Goal: Task Accomplishment & Management: Use online tool/utility

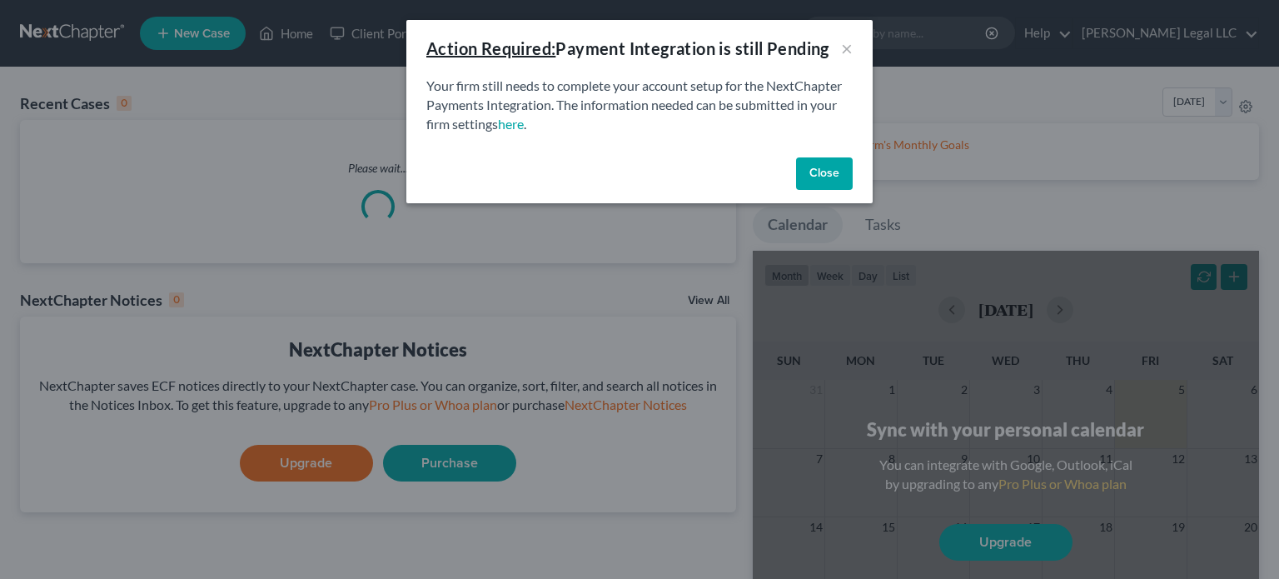
click at [832, 172] on button "Close" at bounding box center [824, 173] width 57 height 33
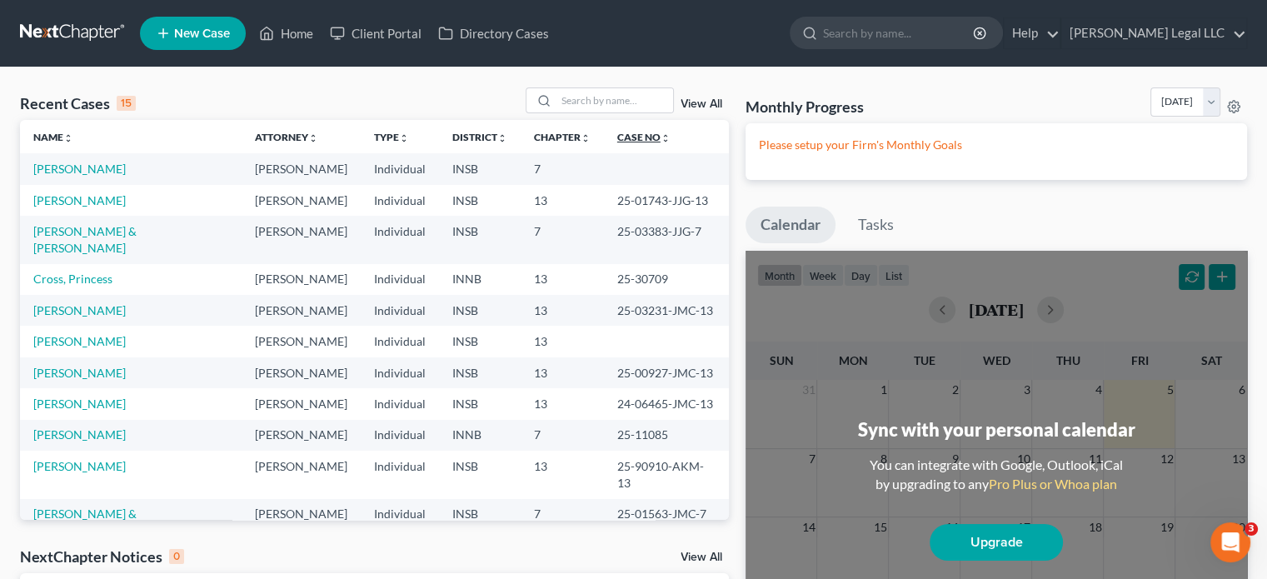
click at [617, 139] on link "Case No unfold_more expand_more expand_less" at bounding box center [643, 137] width 53 height 12
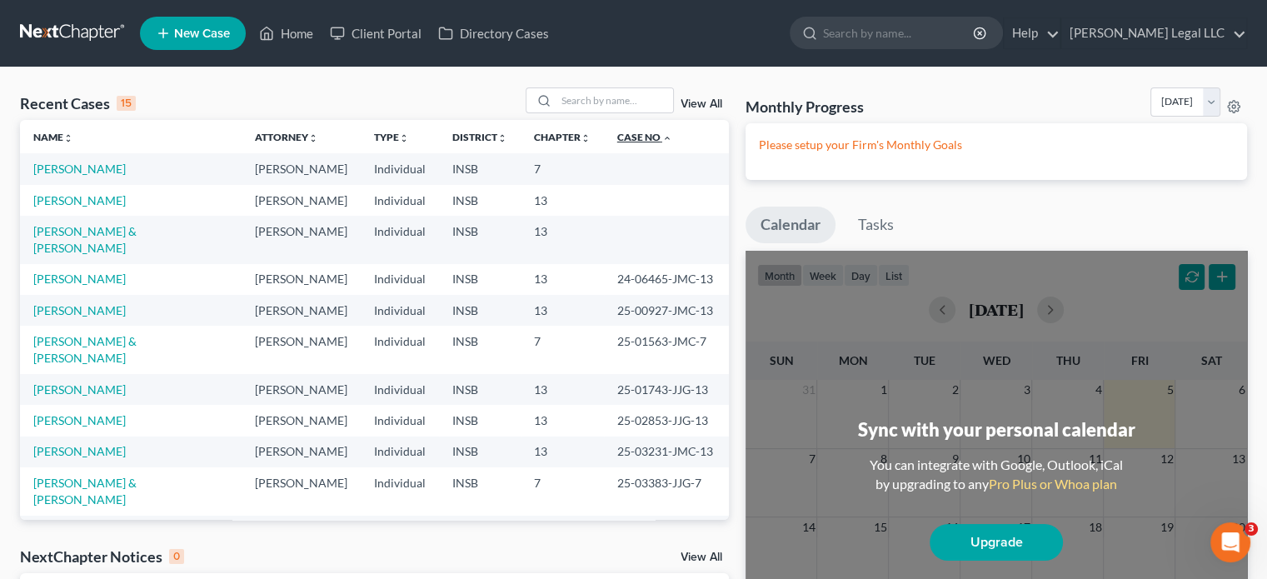
click at [617, 138] on link "Case No unfold_more expand_more expand_less" at bounding box center [644, 137] width 55 height 12
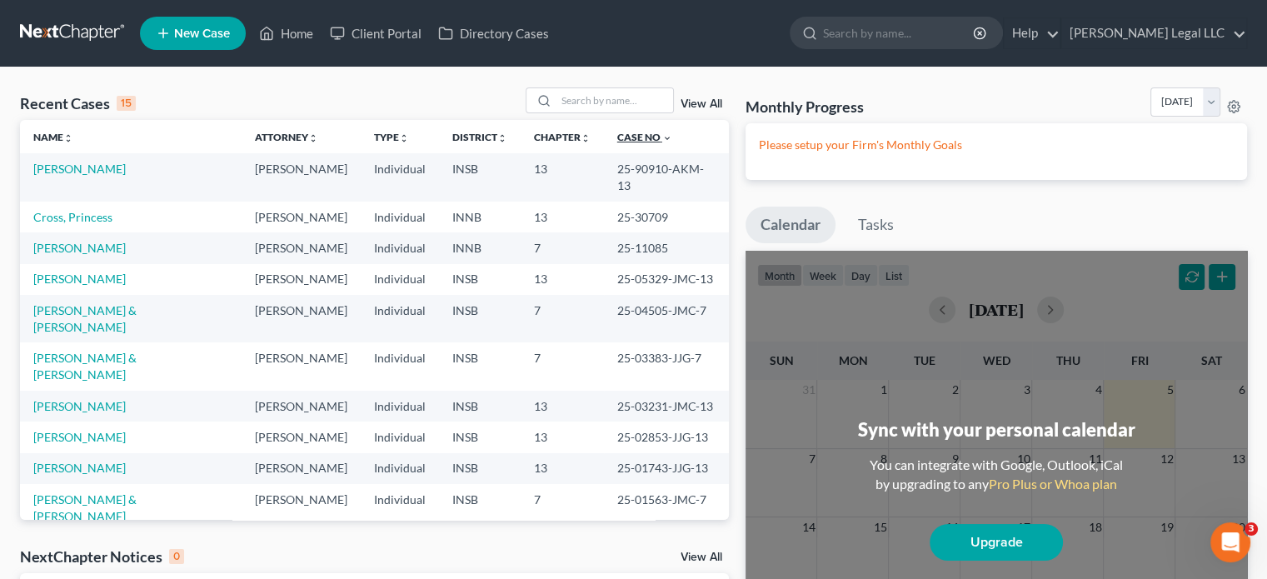
click at [617, 138] on link "Case No unfold_more expand_more expand_less" at bounding box center [644, 137] width 55 height 12
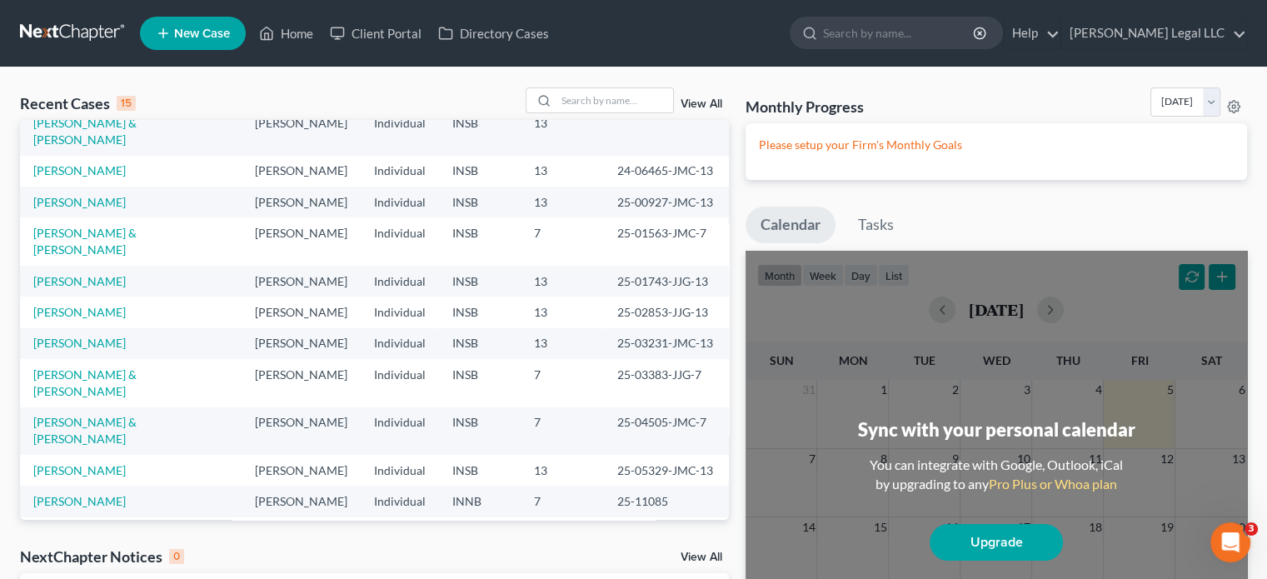
scroll to position [114, 0]
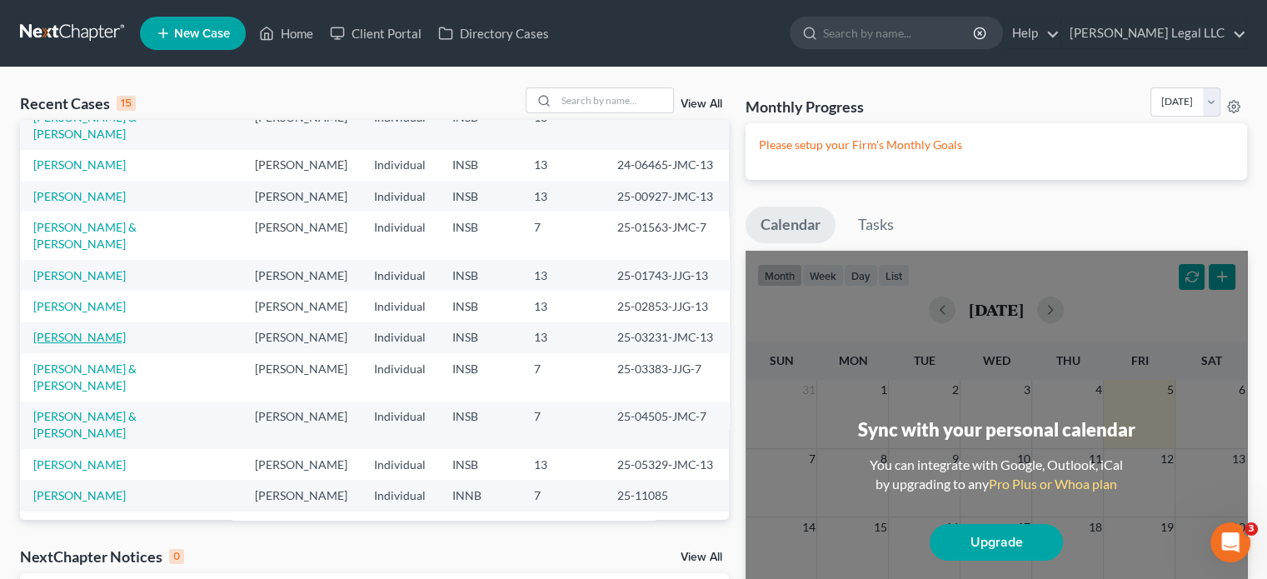
click at [76, 330] on link "[PERSON_NAME]" at bounding box center [79, 337] width 92 height 14
select select "6"
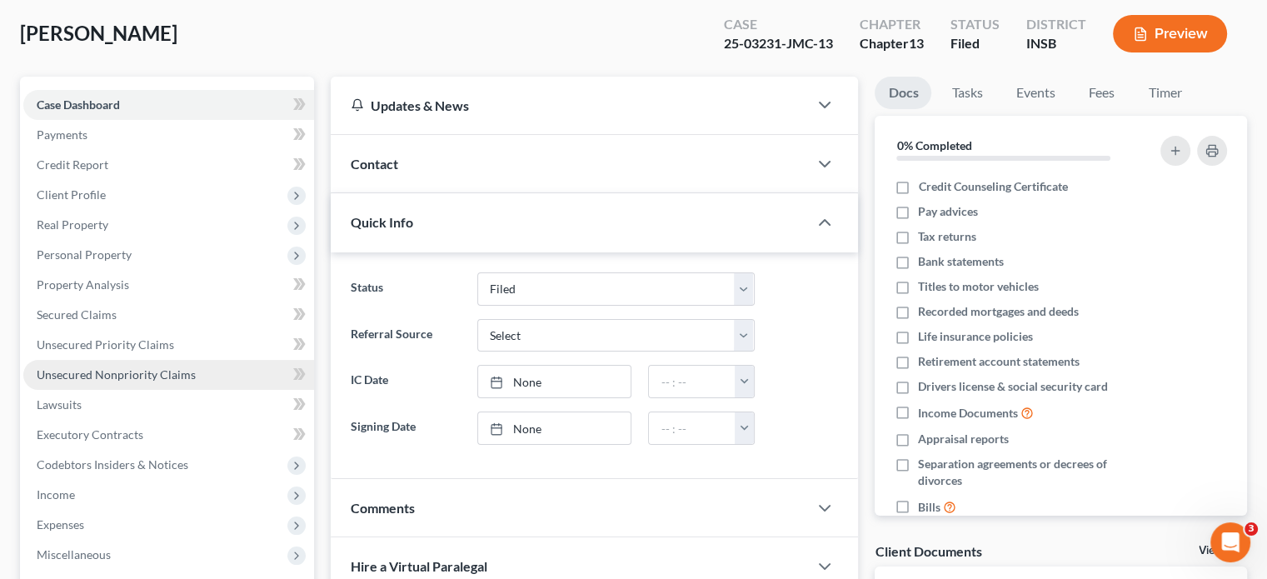
click at [77, 380] on span "Unsecured Nonpriority Claims" at bounding box center [116, 374] width 159 height 14
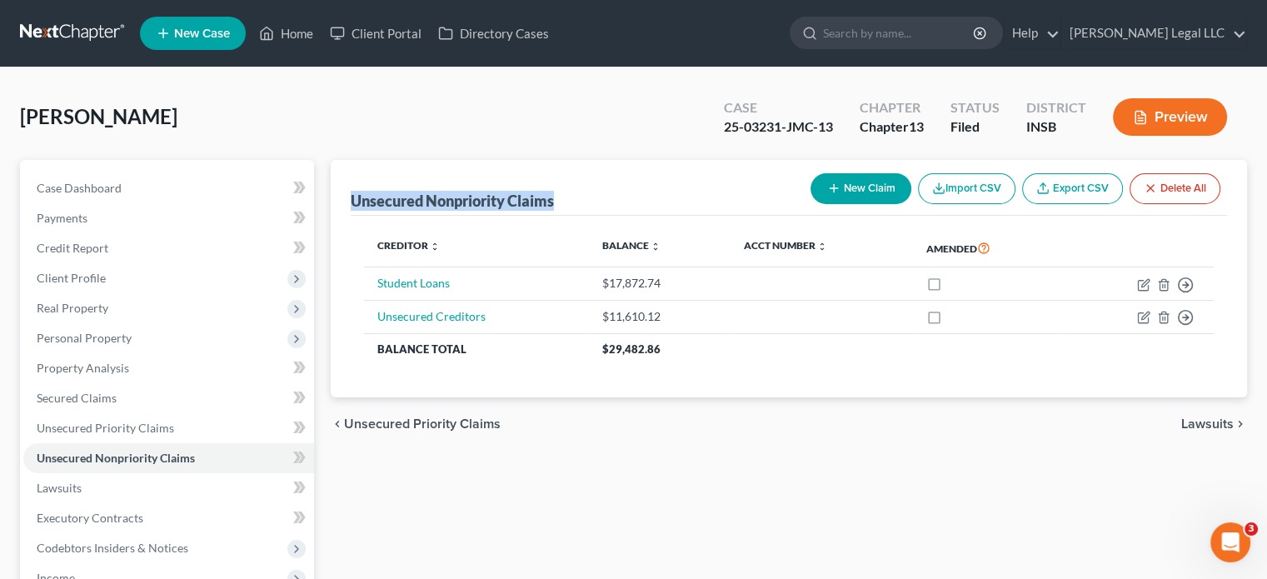
drag, startPoint x: 346, startPoint y: 196, endPoint x: 563, endPoint y: 202, distance: 216.6
click at [562, 202] on div "Unsecured Nonpriority Claims New Claim Import CSV Export CSV Delete All Credito…" at bounding box center [789, 278] width 916 height 237
click at [583, 197] on div "Unsecured Nonpriority Claims New Claim Import CSV Export CSV Delete All" at bounding box center [789, 188] width 876 height 56
click at [286, 38] on link "Home" at bounding box center [286, 33] width 71 height 30
